Goal: Information Seeking & Learning: Learn about a topic

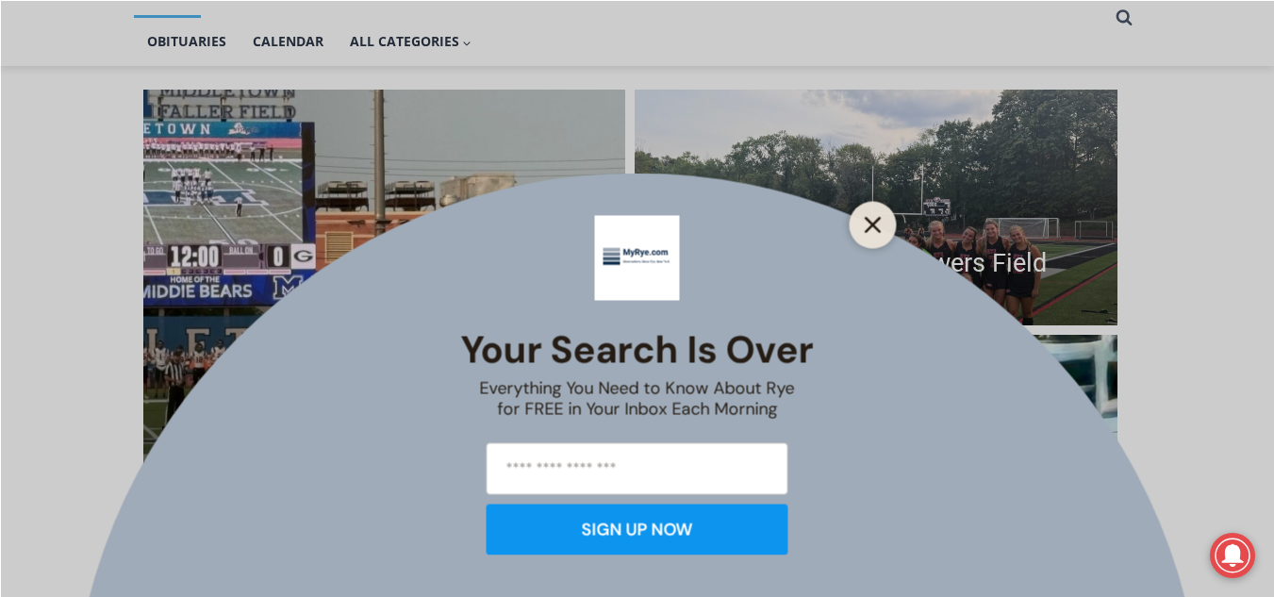
click at [872, 222] on icon "Close" at bounding box center [872, 224] width 17 height 17
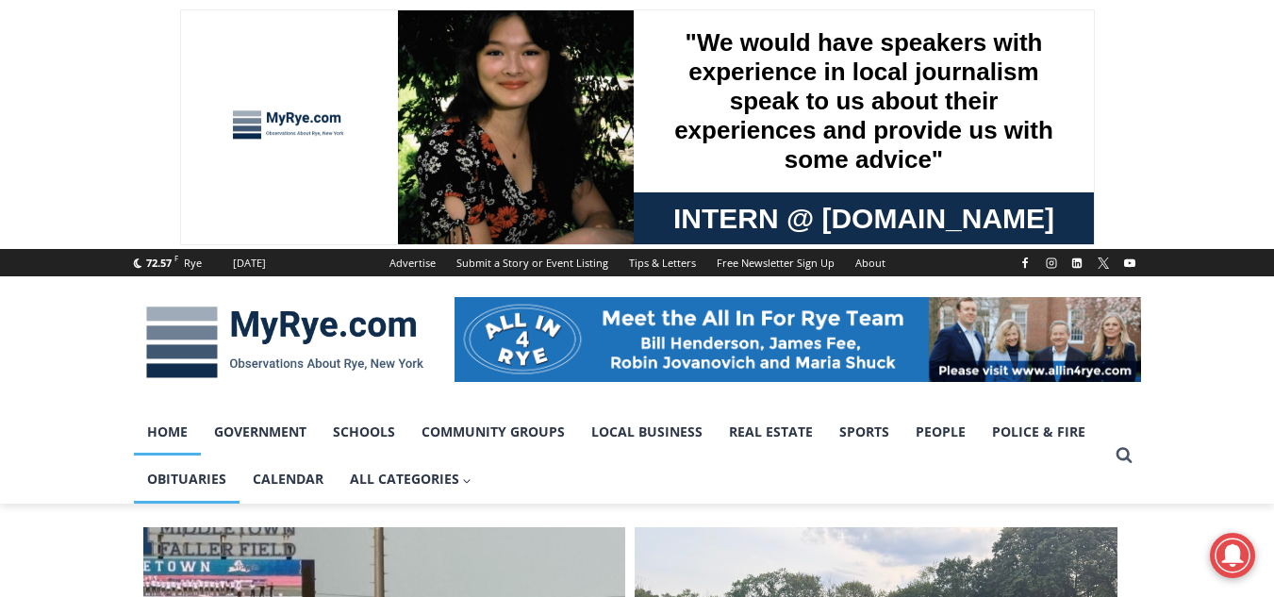
click at [159, 475] on link "Obituaries" at bounding box center [187, 478] width 106 height 47
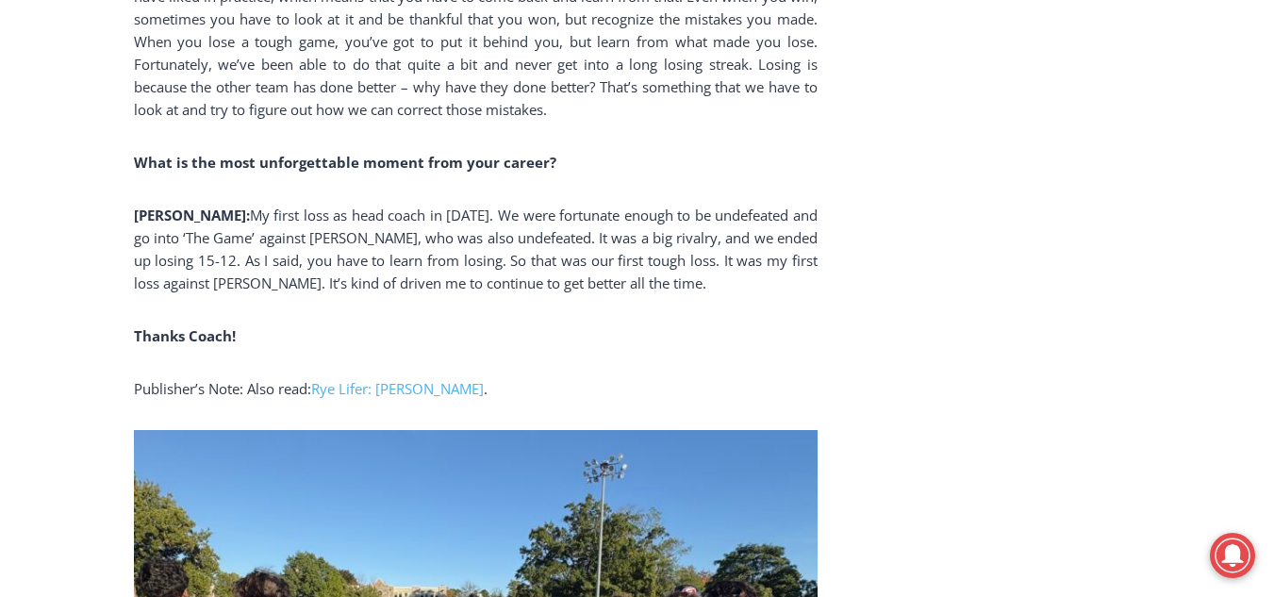
scroll to position [5433, 0]
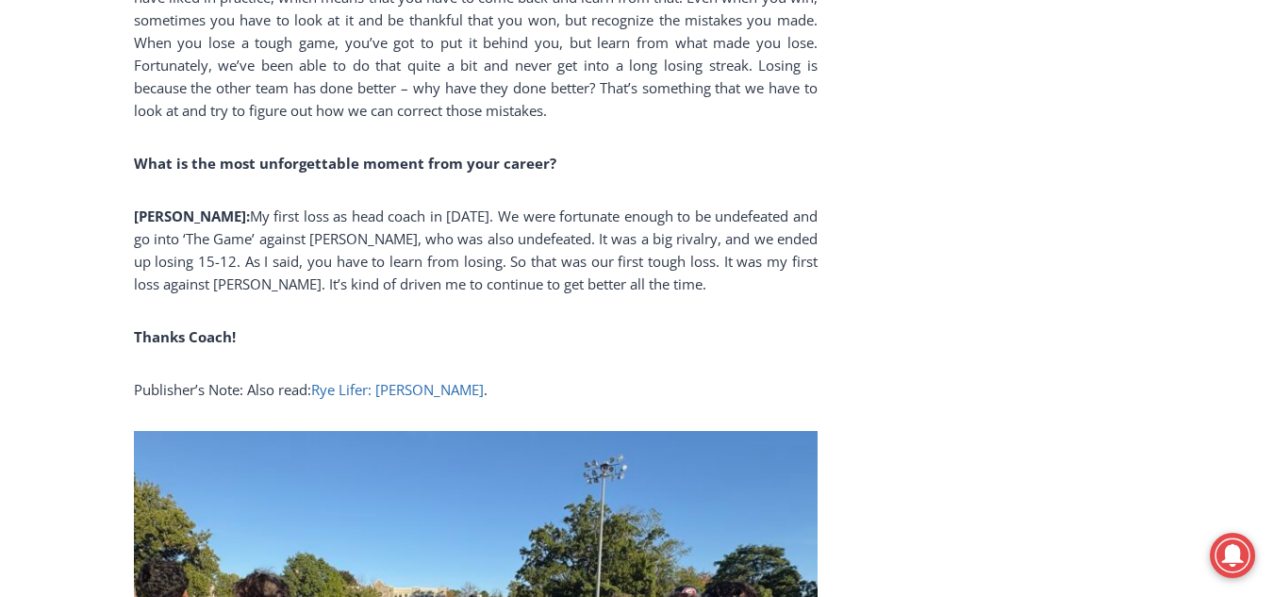
click at [380, 380] on link "Rye Lifer: Dino Garr" at bounding box center [397, 389] width 173 height 19
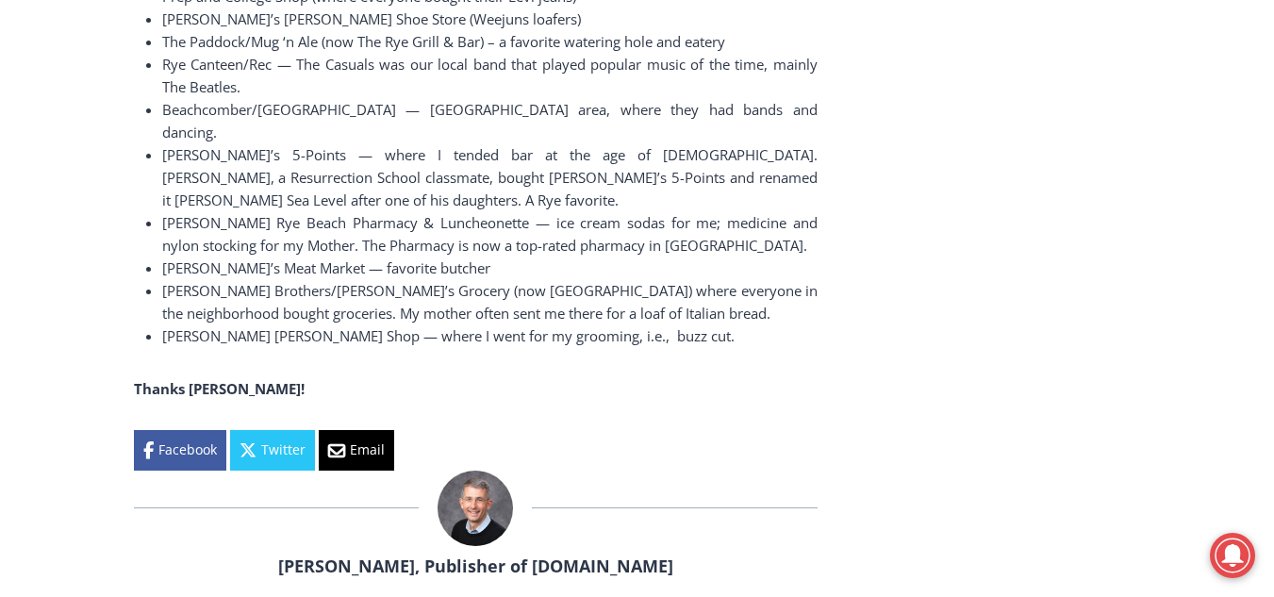
scroll to position [10992, 0]
